Goal: Task Accomplishment & Management: Use online tool/utility

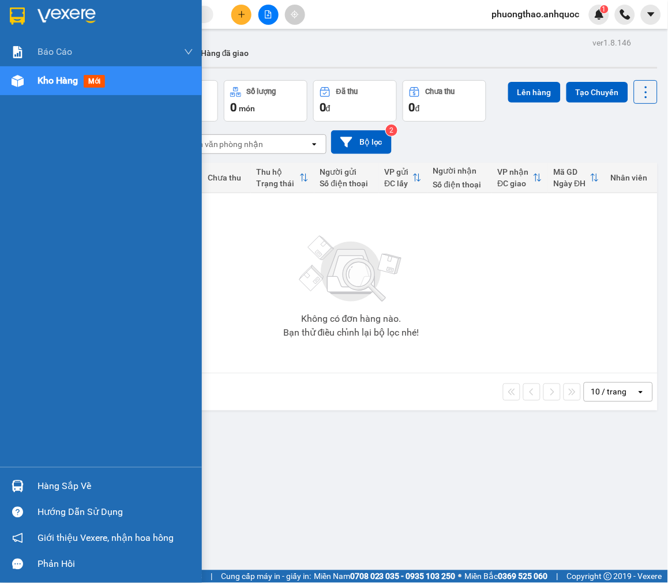
click at [30, 82] on div "Kho hàng mới" at bounding box center [101, 80] width 202 height 29
click at [67, 80] on span "Kho hàng" at bounding box center [57, 80] width 40 height 11
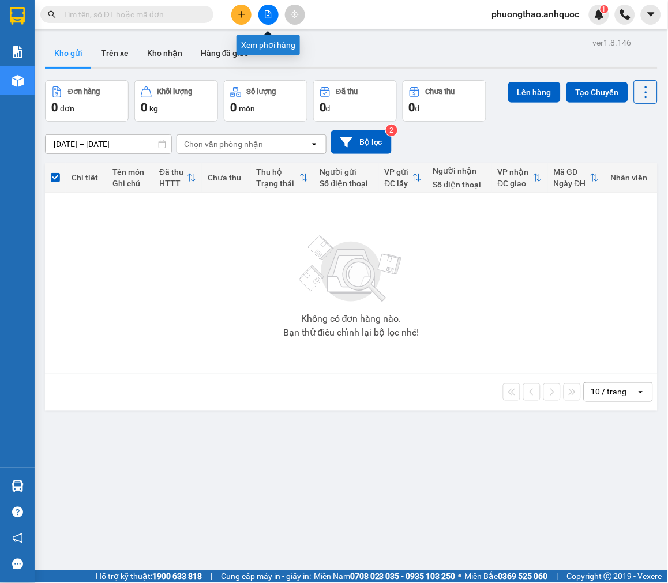
click at [265, 15] on icon "file-add" at bounding box center [268, 14] width 6 height 8
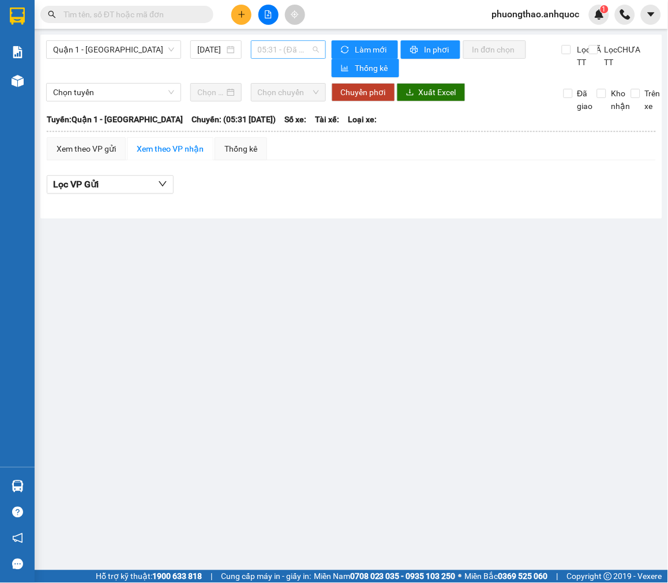
click at [276, 49] on span "05:31 - (Đã hủy)" at bounding box center [288, 49] width 61 height 17
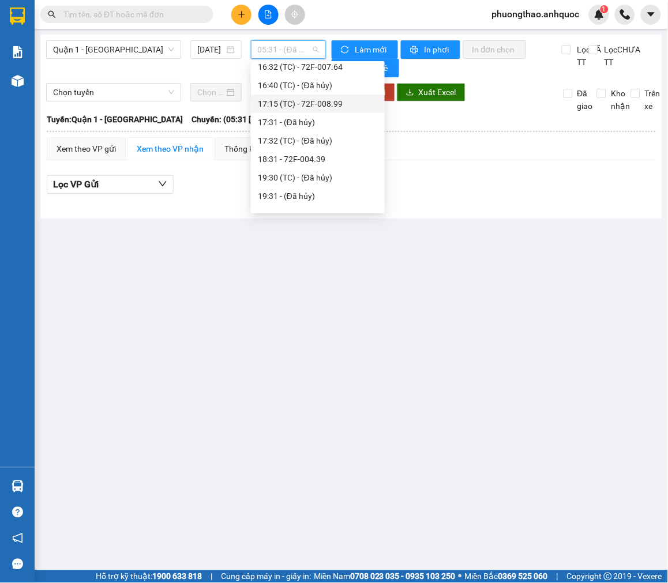
scroll to position [320, 0]
click at [319, 159] on div "18:31 - 72F-004.39" at bounding box center [318, 158] width 120 height 13
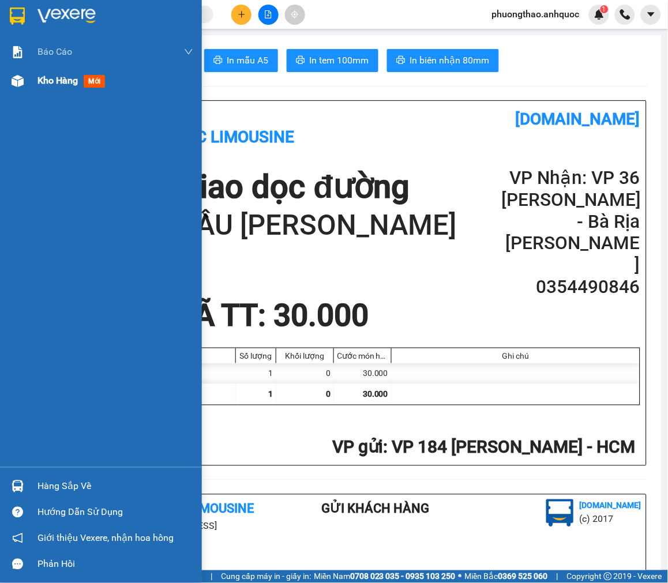
click at [71, 87] on div "Kho hàng mới" at bounding box center [73, 80] width 72 height 14
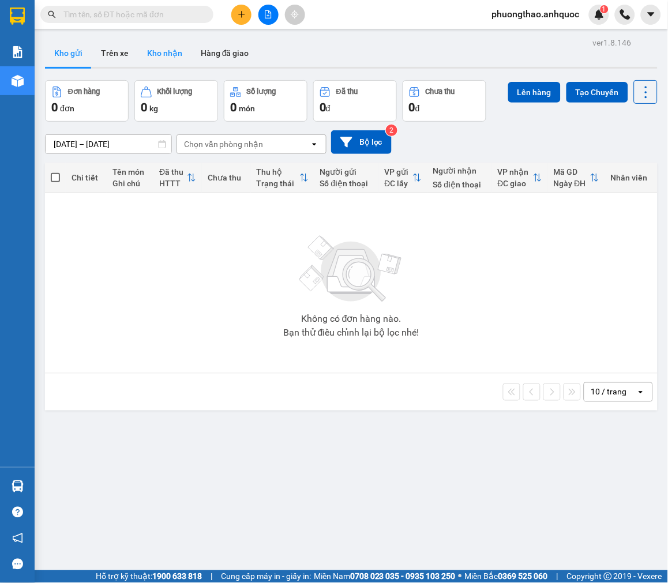
click at [151, 50] on button "Kho nhận" at bounding box center [165, 53] width 54 height 28
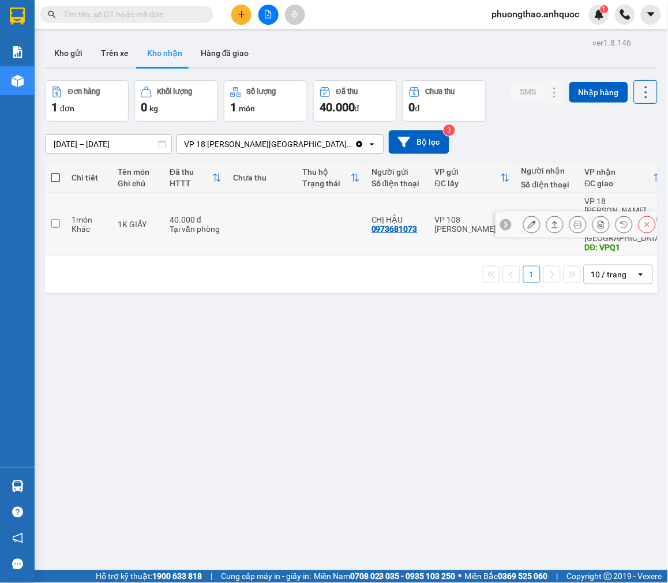
click at [574, 220] on icon at bounding box center [578, 224] width 8 height 8
